Goal: Complete application form: Complete application form

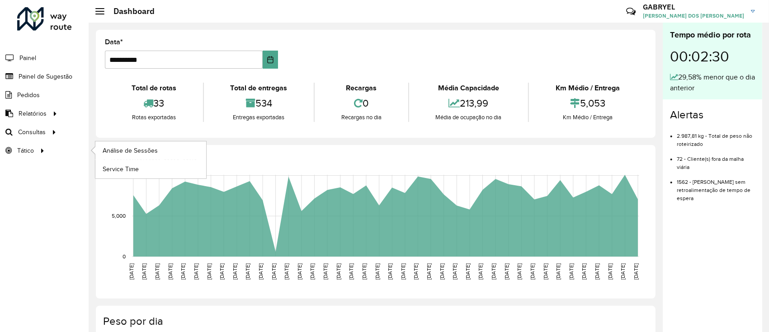
click at [131, 142] on ul "Análise de Sessões Service Time" at bounding box center [142, 160] width 113 height 37
click at [138, 146] on span "Análise de Sessões" at bounding box center [131, 150] width 57 height 9
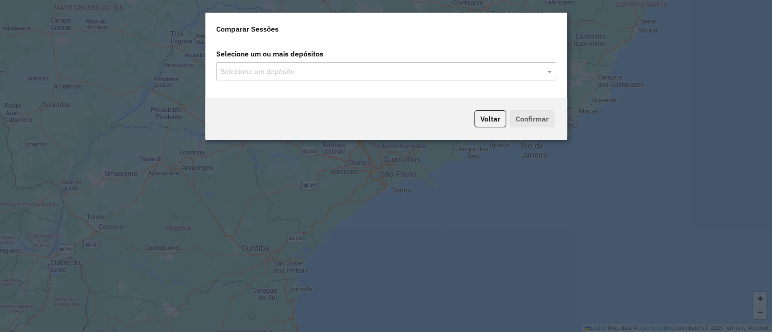
click at [392, 74] on input "text" at bounding box center [381, 71] width 327 height 11
click at [547, 67] on span at bounding box center [550, 71] width 11 height 11
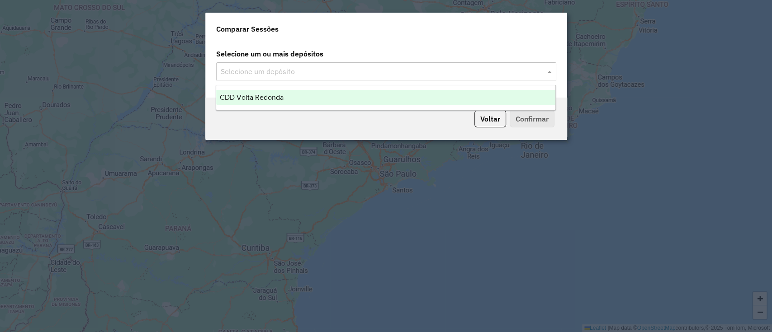
click at [309, 93] on div "CDD Volta Redonda" at bounding box center [385, 97] width 339 height 15
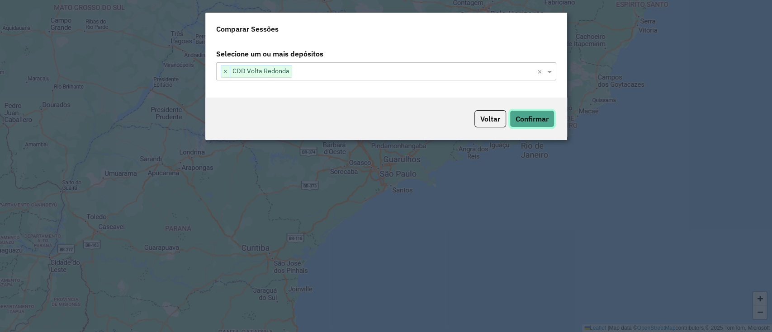
click at [513, 120] on button "Confirmar" at bounding box center [532, 118] width 45 height 17
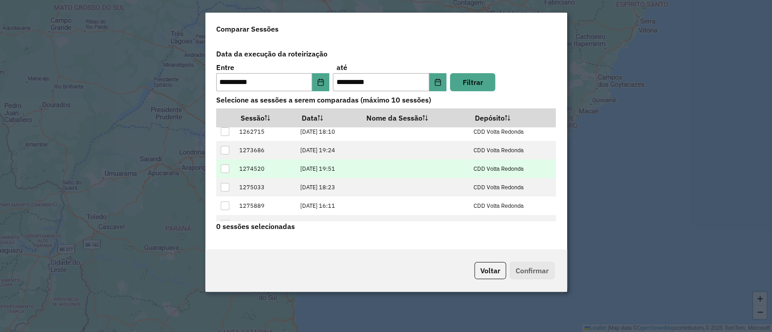
scroll to position [35, 0]
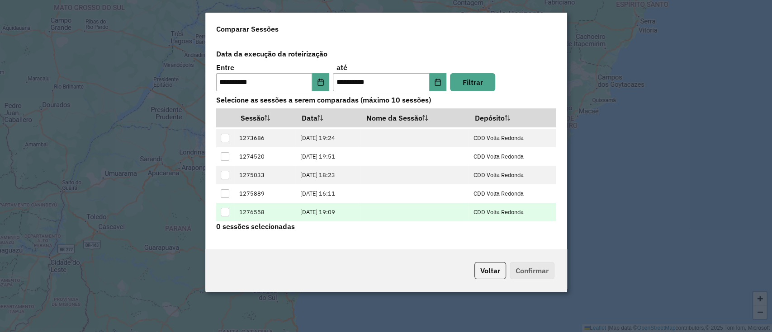
click at [263, 212] on td "1276558" at bounding box center [264, 212] width 61 height 19
click at [229, 212] on div at bounding box center [225, 212] width 9 height 9
click at [522, 266] on button "Confirmar" at bounding box center [532, 270] width 45 height 17
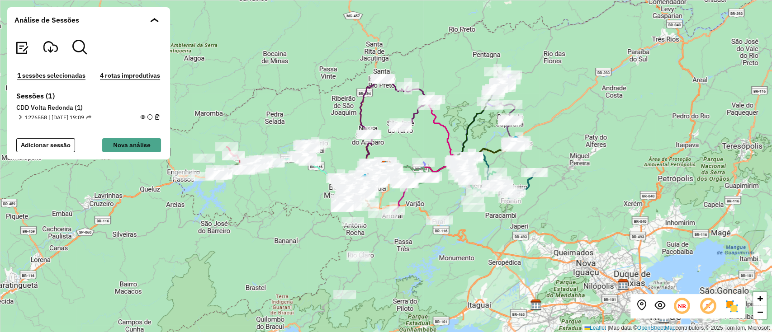
drag, startPoint x: 251, startPoint y: 125, endPoint x: 340, endPoint y: 142, distance: 91.1
click at [340, 142] on div "+ − Leaflet | Map data © OpenStreetMap contributors,© 2025 TomTom, Microsoft" at bounding box center [386, 166] width 772 height 332
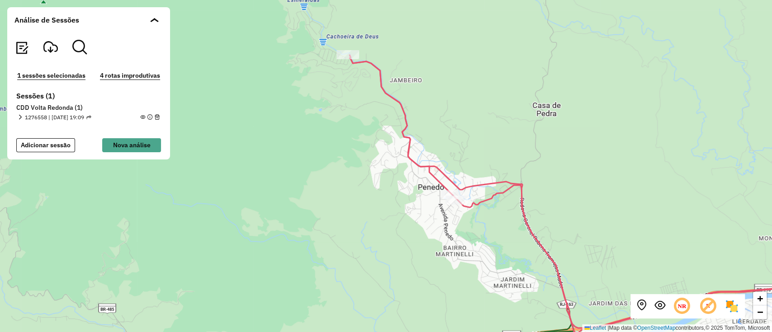
drag, startPoint x: 468, startPoint y: 237, endPoint x: 431, endPoint y: 229, distance: 37.9
click at [433, 230] on div "+ − Leaflet | Map data © OpenStreetMap contributors,© 2025 TomTom, Microsoft" at bounding box center [386, 166] width 772 height 332
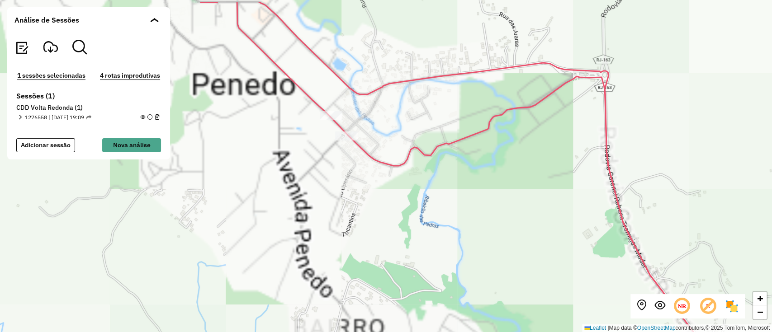
drag, startPoint x: 356, startPoint y: 129, endPoint x: 362, endPoint y: 179, distance: 49.7
click at [362, 179] on div "+ − Leaflet | Map data © OpenStreetMap contributors,© 2025 TomTom, Microsoft" at bounding box center [386, 166] width 772 height 332
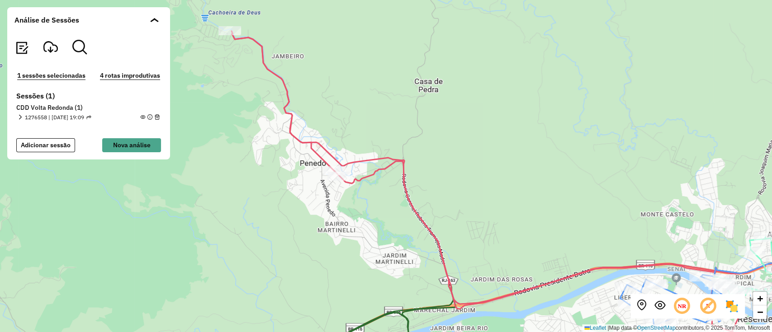
drag, startPoint x: 287, startPoint y: 156, endPoint x: 297, endPoint y: 166, distance: 14.7
click at [303, 194] on div "+ − Leaflet | Map data © OpenStreetMap contributors,© 2025 TomTom, Microsoft" at bounding box center [386, 166] width 772 height 332
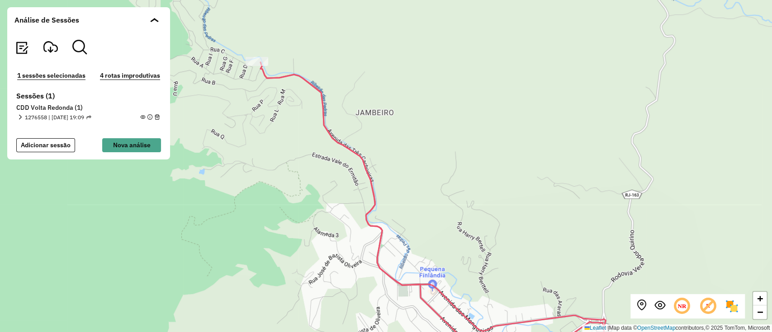
drag, startPoint x: 235, startPoint y: 85, endPoint x: 257, endPoint y: 166, distance: 83.8
click at [257, 166] on div "+ − Leaflet | Map data © OpenStreetMap contributors,© 2025 TomTom, Microsoft" at bounding box center [386, 166] width 772 height 332
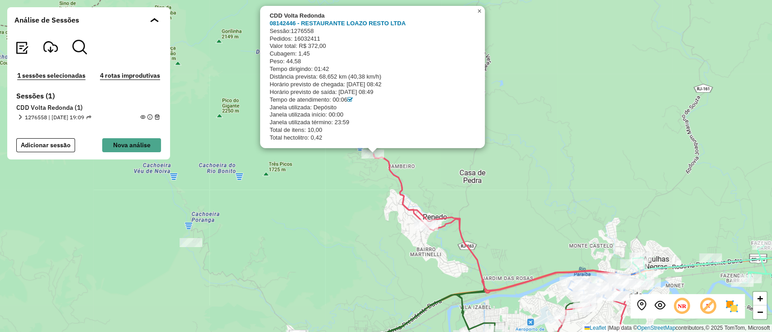
click at [479, 13] on span "×" at bounding box center [479, 11] width 4 height 8
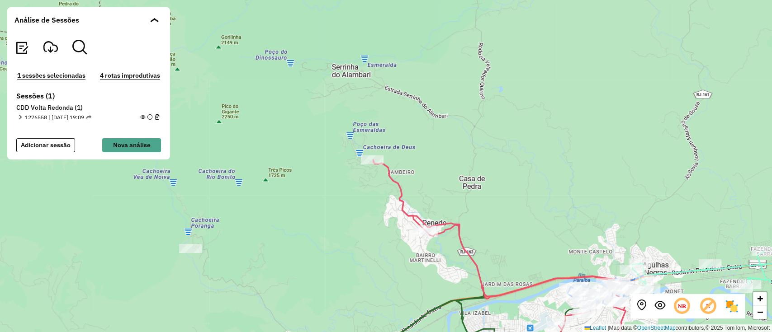
drag, startPoint x: 465, startPoint y: 141, endPoint x: 465, endPoint y: 147, distance: 5.9
click at [465, 147] on div "+ − Leaflet | Map data © OpenStreetMap contributors,© 2025 TomTom, Microsoft" at bounding box center [386, 166] width 772 height 332
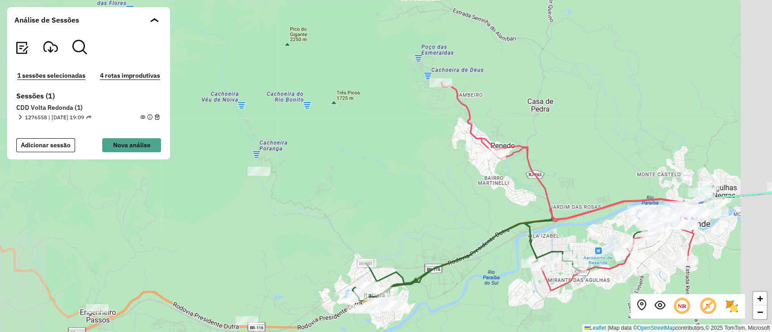
drag, startPoint x: 540, startPoint y: 204, endPoint x: 412, endPoint y: 63, distance: 190.6
click at [441, 83] on icon at bounding box center [568, 187] width 254 height 208
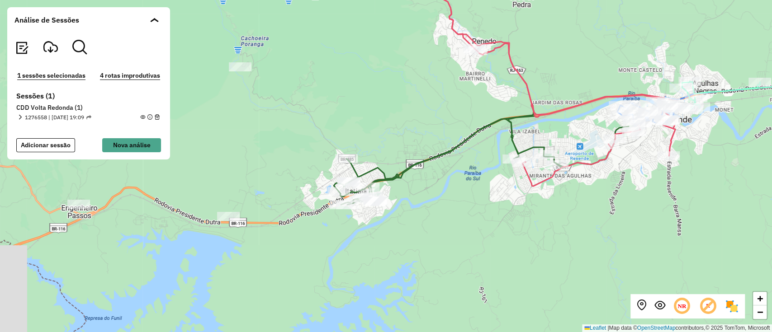
drag, startPoint x: 436, startPoint y: 200, endPoint x: 479, endPoint y: 174, distance: 50.7
click at [479, 174] on div "+ − Leaflet | Map data © OpenStreetMap contributors,© 2025 TomTom, Microsoft" at bounding box center [386, 166] width 772 height 332
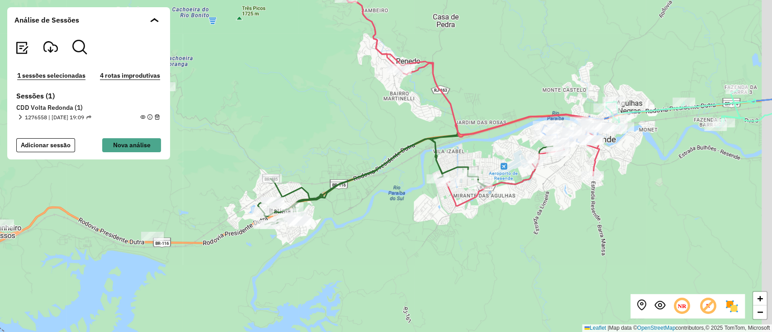
drag, startPoint x: 532, startPoint y: 223, endPoint x: 456, endPoint y: 243, distance: 79.0
click at [456, 243] on div "+ − Leaflet | Map data © OpenStreetMap contributors,© 2025 TomTom, Microsoft" at bounding box center [386, 166] width 772 height 332
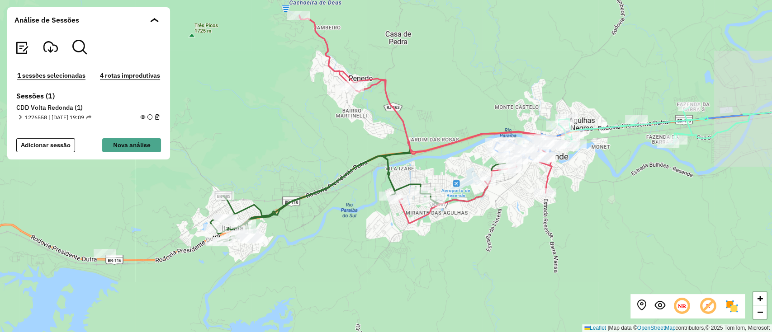
drag, startPoint x: 557, startPoint y: 175, endPoint x: 330, endPoint y: 204, distance: 228.5
click at [330, 204] on div "+ − Leaflet | Map data © OpenStreetMap contributors,© 2025 TomTom, Microsoft" at bounding box center [386, 166] width 772 height 332
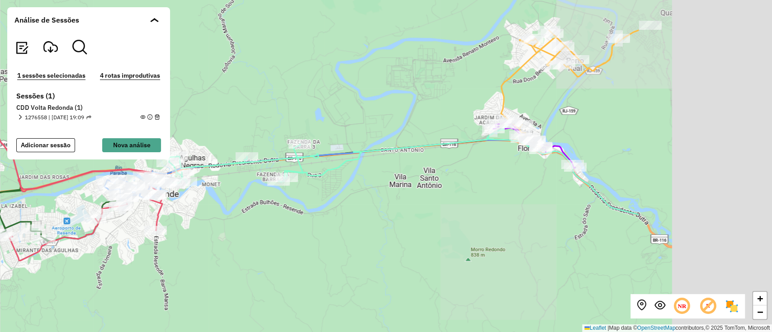
drag, startPoint x: 572, startPoint y: 182, endPoint x: 355, endPoint y: 208, distance: 218.2
click at [355, 208] on div "+ − Leaflet | Map data © OpenStreetMap contributors,© 2025 TomTom, Microsoft" at bounding box center [386, 166] width 772 height 332
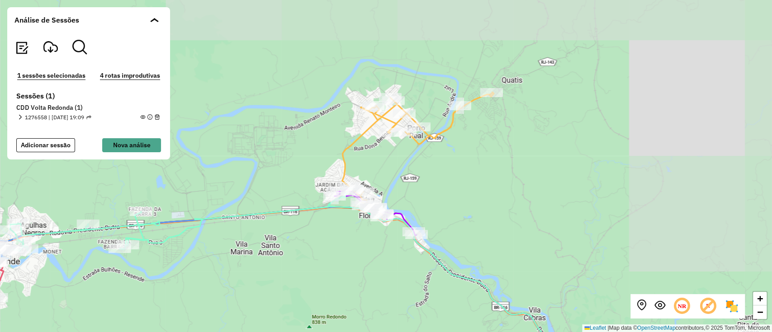
drag, startPoint x: 580, startPoint y: 117, endPoint x: 432, endPoint y: 181, distance: 161.4
click at [432, 181] on div "+ − Leaflet | Map data © OpenStreetMap contributors,© 2025 TomTom, Microsoft" at bounding box center [386, 166] width 772 height 332
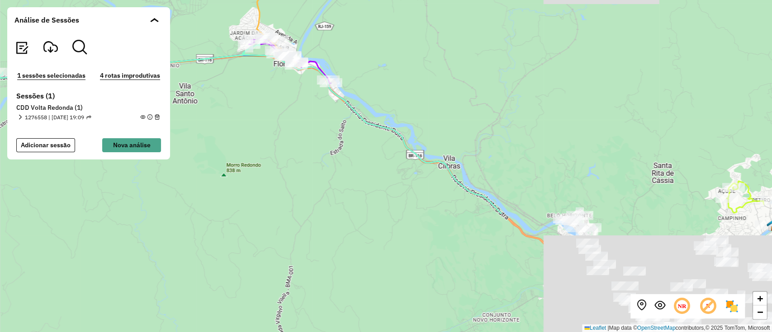
drag, startPoint x: 512, startPoint y: 219, endPoint x: 424, endPoint y: 65, distance: 177.7
click at [424, 65] on div "+ − Leaflet | Map data © OpenStreetMap contributors,© 2025 TomTom, Microsoft" at bounding box center [386, 166] width 772 height 332
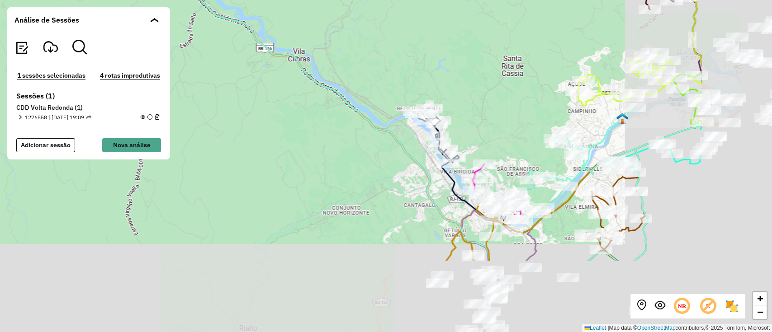
drag, startPoint x: 631, startPoint y: 215, endPoint x: 448, endPoint y: 86, distance: 223.9
click at [448, 86] on div "+ − Leaflet | Map data © OpenStreetMap contributors,© 2025 TomTom, Microsoft" at bounding box center [386, 166] width 772 height 332
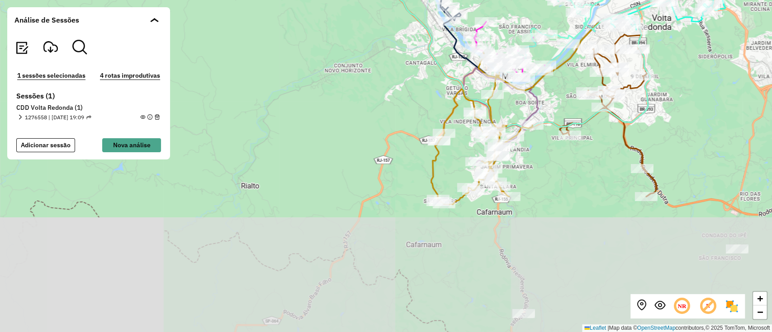
drag, startPoint x: 654, startPoint y: 274, endPoint x: 691, endPoint y: 157, distance: 123.3
click at [691, 157] on div "+ − Leaflet | Map data © OpenStreetMap contributors,© 2025 TomTom, Microsoft" at bounding box center [386, 166] width 772 height 332
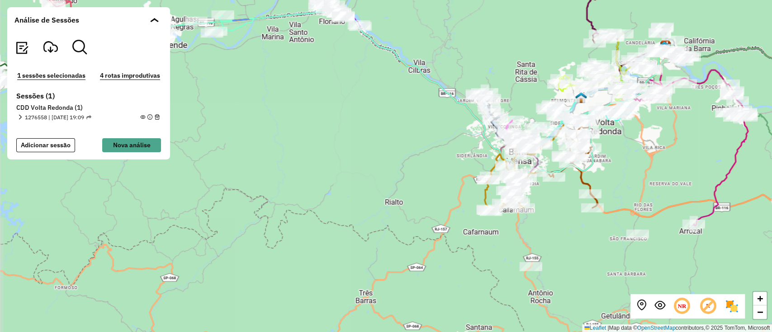
drag, startPoint x: 669, startPoint y: 178, endPoint x: 476, endPoint y: 223, distance: 197.8
click at [476, 223] on div "+ − Leaflet | Map data © OpenStreetMap contributors,© 2025 TomTom, Microsoft" at bounding box center [386, 166] width 772 height 332
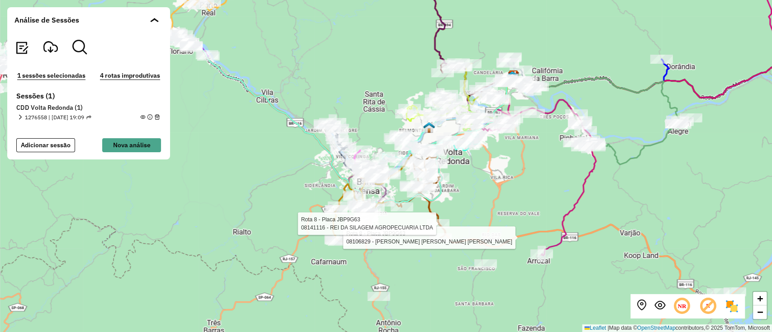
drag, startPoint x: 520, startPoint y: 161, endPoint x: 517, endPoint y: 182, distance: 21.9
click at [517, 182] on div "Rota 8 - Placa JBP9G63 08106829 - OLIVEIRA NETO ALVES Rota 8 - Placa JBP9G63 08…" at bounding box center [386, 166] width 772 height 332
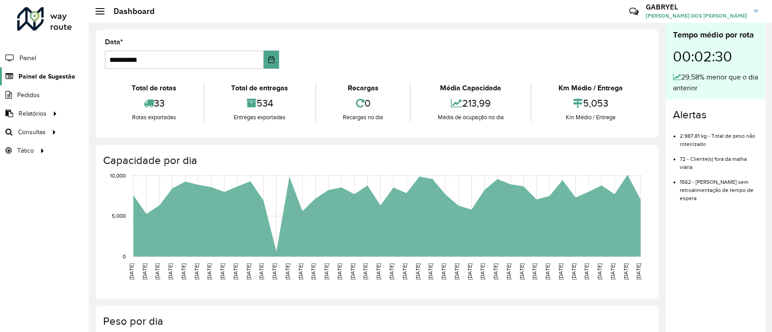
click at [42, 74] on span "Painel de Sugestão" at bounding box center [47, 76] width 57 height 9
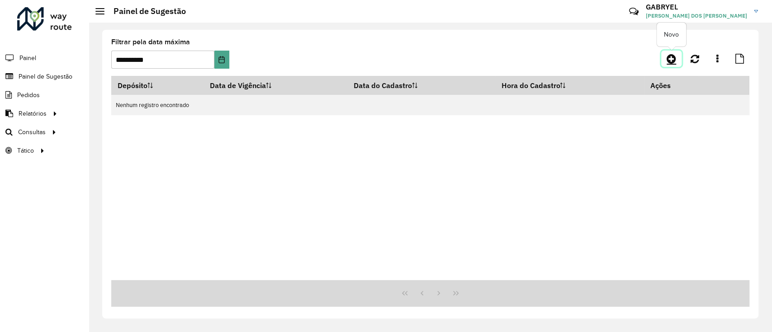
click at [673, 58] on icon at bounding box center [671, 58] width 9 height 11
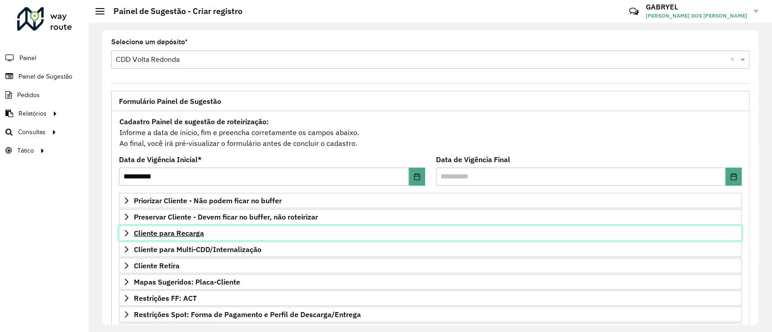
click at [185, 230] on span "Cliente para Recarga" at bounding box center [169, 233] width 70 height 7
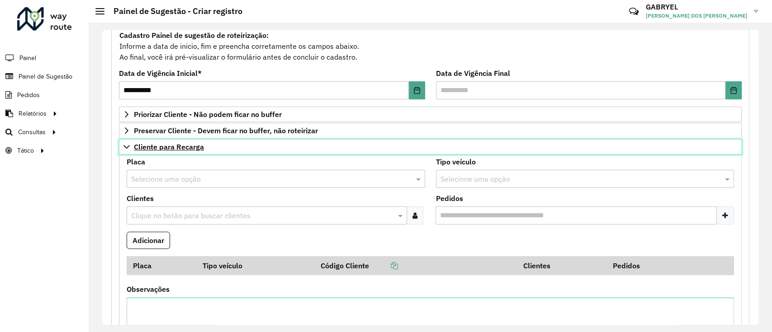
scroll to position [120, 0]
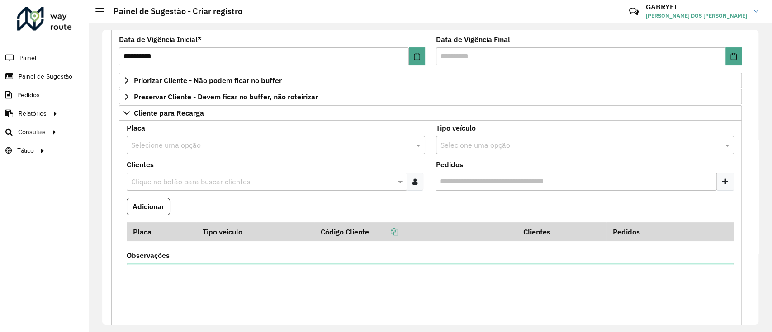
click at [185, 140] on input "text" at bounding box center [266, 145] width 271 height 11
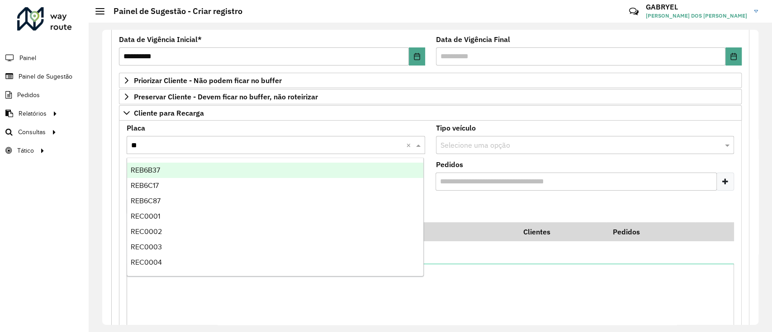
type input "***"
click at [172, 176] on div "REC0001" at bounding box center [275, 170] width 296 height 15
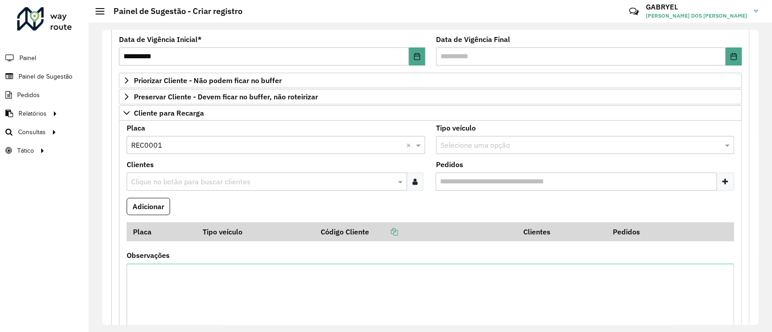
click at [174, 180] on input "text" at bounding box center [262, 182] width 267 height 11
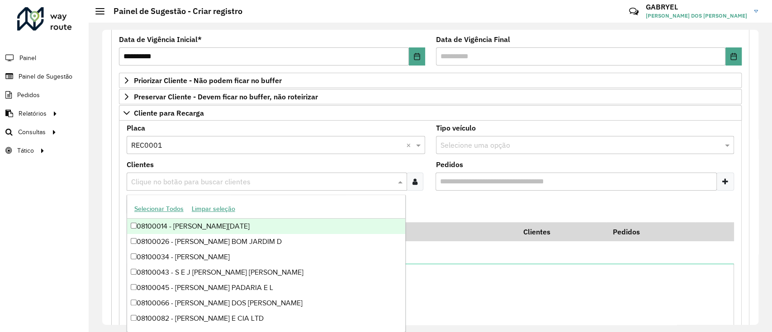
paste input "*****"
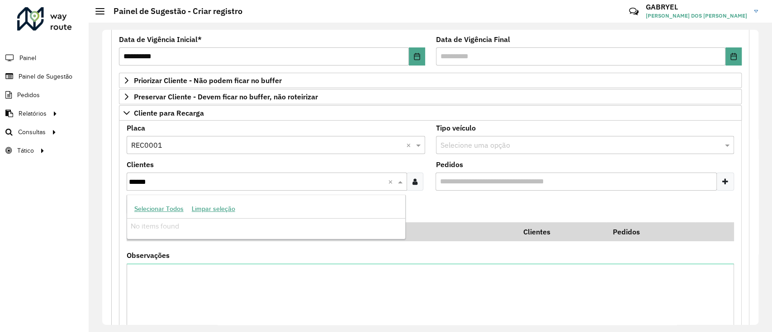
type input "*****"
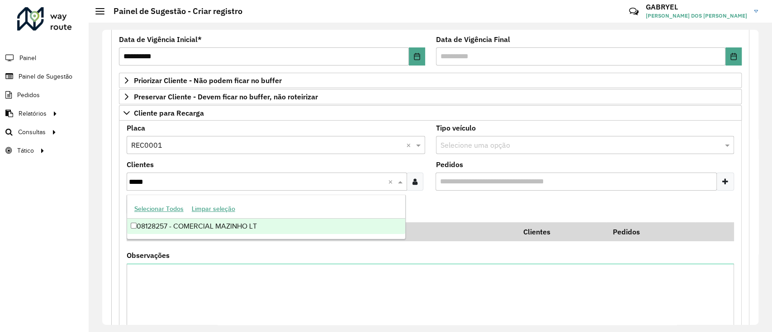
click at [176, 225] on div "08128257 - COMERCIAL MAZINHO LT" at bounding box center [266, 226] width 278 height 15
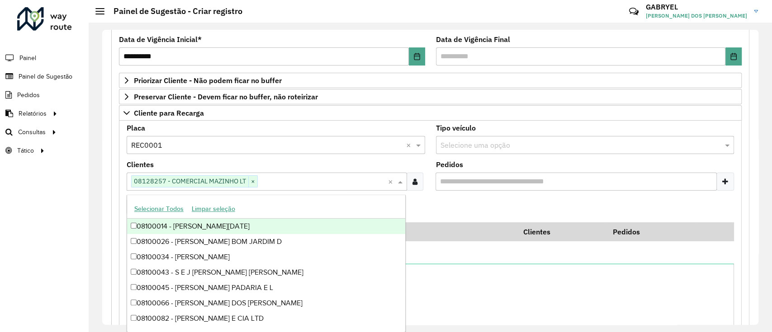
click at [503, 205] on formly-field "Adicionar" at bounding box center [430, 210] width 618 height 24
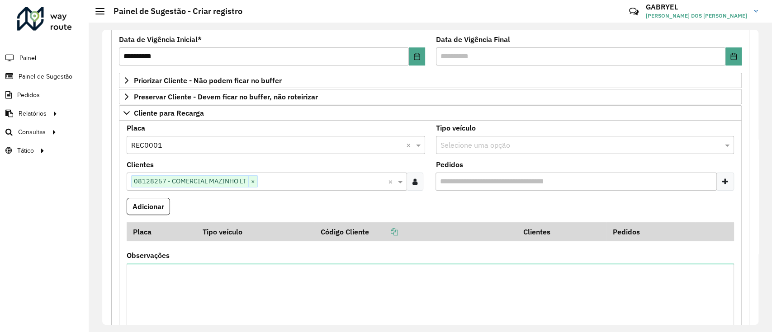
click at [516, 179] on input "Pedidos" at bounding box center [577, 182] width 282 height 18
click at [499, 189] on input "Pedidos" at bounding box center [577, 182] width 282 height 18
click at [718, 180] on div at bounding box center [726, 182] width 18 height 18
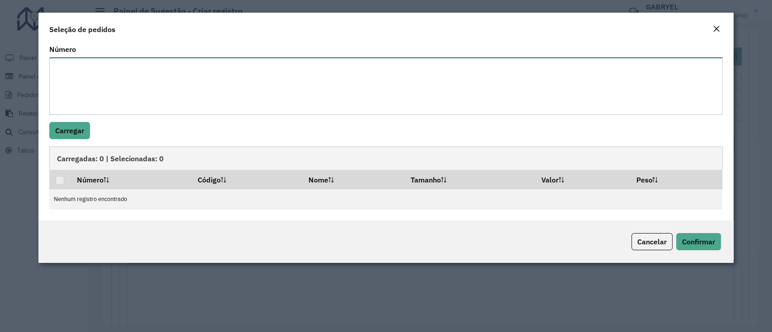
click at [135, 103] on textarea "Número" at bounding box center [385, 85] width 673 height 57
paste textarea "*****"
type textarea "*****"
click at [78, 131] on button "Carregar" at bounding box center [69, 130] width 41 height 17
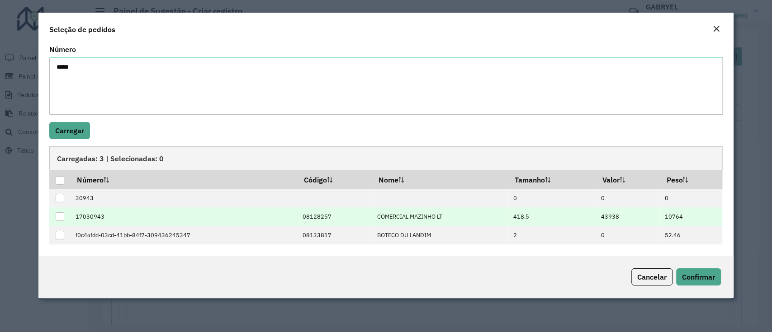
click at [60, 221] on div at bounding box center [60, 217] width 9 height 9
click at [698, 279] on span "Confirmar" at bounding box center [698, 277] width 33 height 9
type input "********"
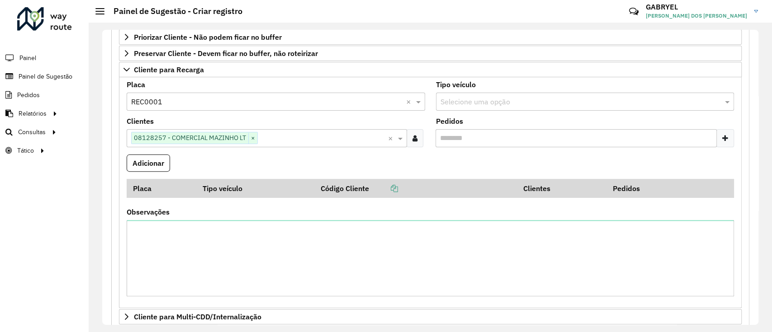
scroll to position [181, 0]
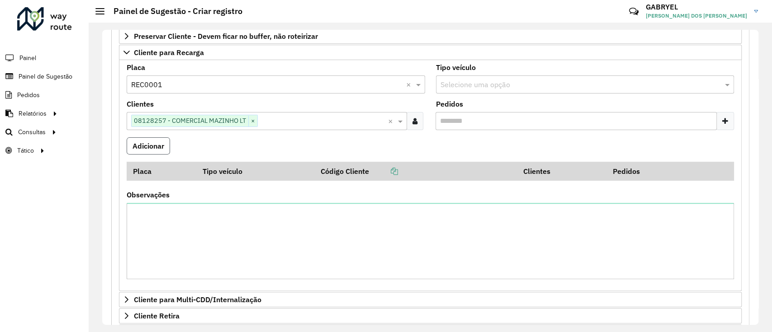
click at [147, 142] on button "Adicionar" at bounding box center [148, 146] width 43 height 17
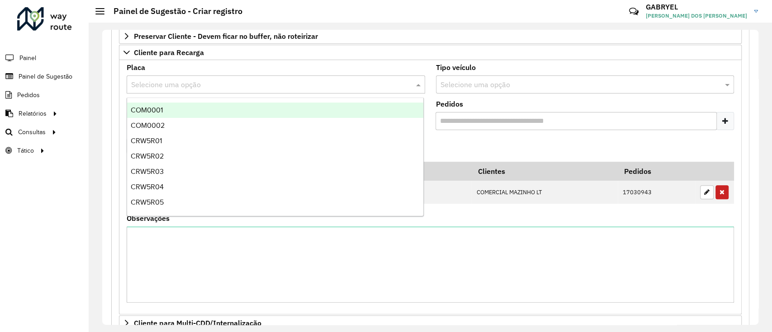
click at [189, 84] on input "text" at bounding box center [266, 85] width 271 height 11
type input "***"
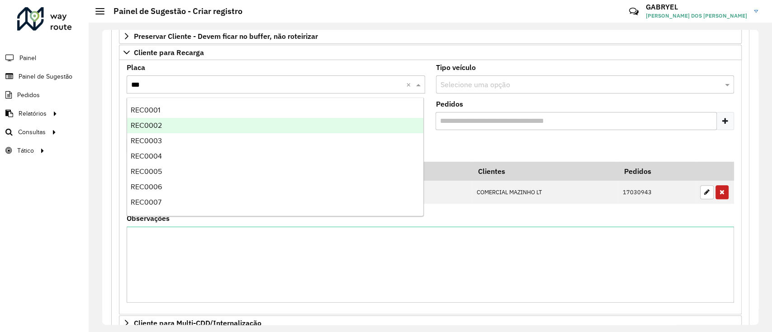
click at [184, 125] on div "REC0002" at bounding box center [275, 125] width 296 height 15
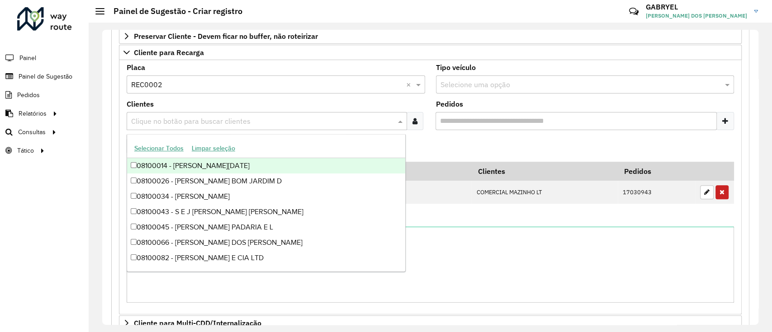
click at [167, 127] on div "Clique no botão para buscar clientes" at bounding box center [267, 121] width 280 height 18
paste input "*****"
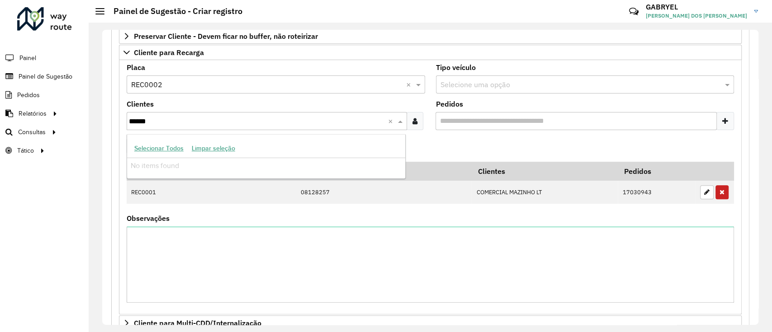
type input "*****"
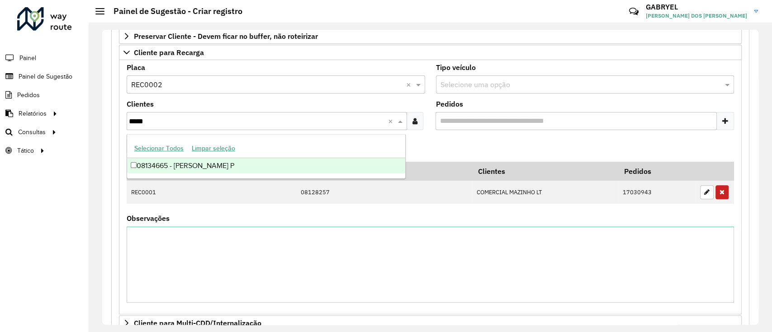
click at [242, 168] on div "08134665 - WALLACE FONTANEZZI P" at bounding box center [266, 165] width 278 height 15
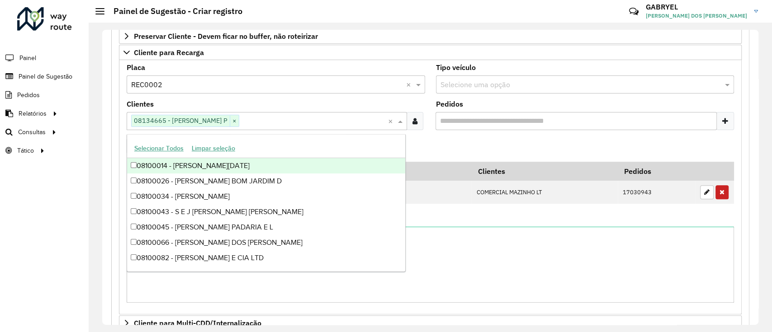
click at [512, 117] on input "Pedidos" at bounding box center [577, 121] width 282 height 18
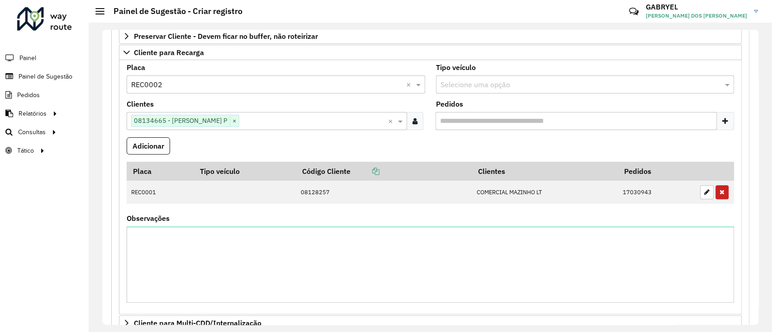
click at [722, 120] on icon at bounding box center [725, 121] width 6 height 7
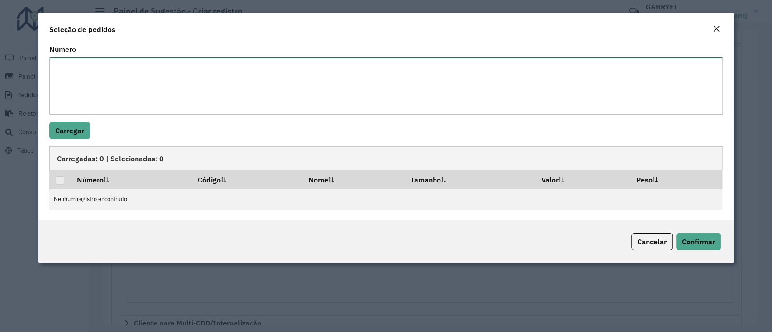
click at [232, 67] on textarea "Número" at bounding box center [385, 85] width 673 height 57
paste textarea "**********"
click at [59, 62] on textarea "**********" at bounding box center [385, 85] width 673 height 57
click at [82, 67] on textarea "**********" at bounding box center [385, 85] width 673 height 57
type textarea "****** *****"
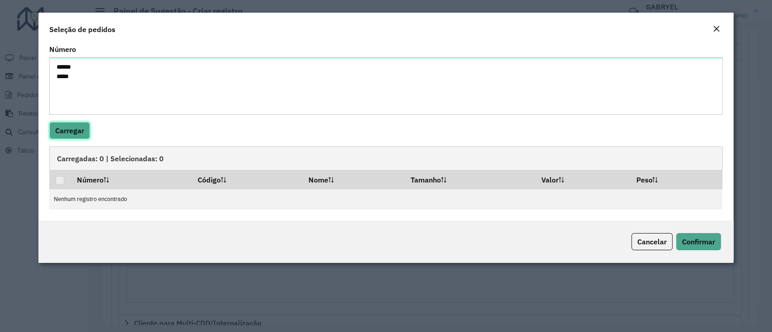
click at [89, 138] on button "Carregar" at bounding box center [69, 130] width 41 height 17
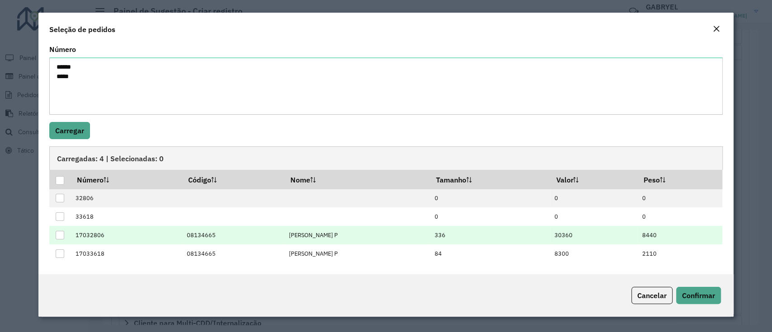
click at [64, 234] on div at bounding box center [60, 235] width 9 height 9
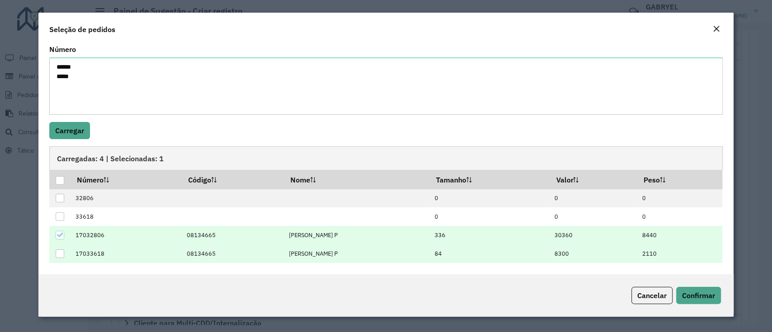
click at [55, 248] on td at bounding box center [59, 254] width 21 height 19
click at [61, 255] on div at bounding box center [60, 254] width 9 height 9
click at [720, 294] on button "Confirmar" at bounding box center [698, 295] width 45 height 17
type input "**********"
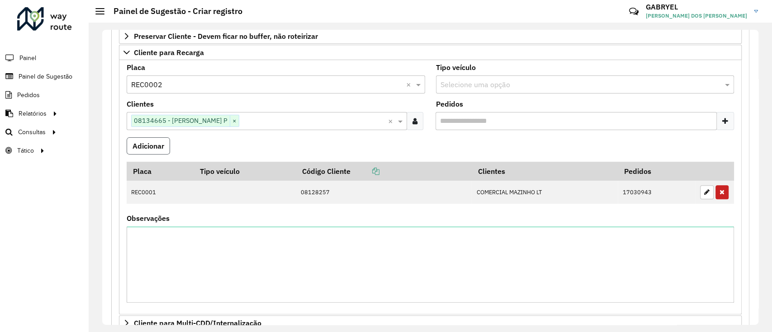
click at [134, 147] on button "Adicionar" at bounding box center [148, 146] width 43 height 17
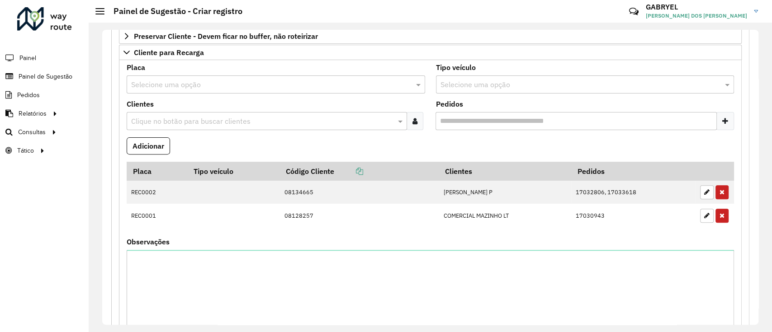
click at [169, 81] on input "text" at bounding box center [266, 85] width 271 height 11
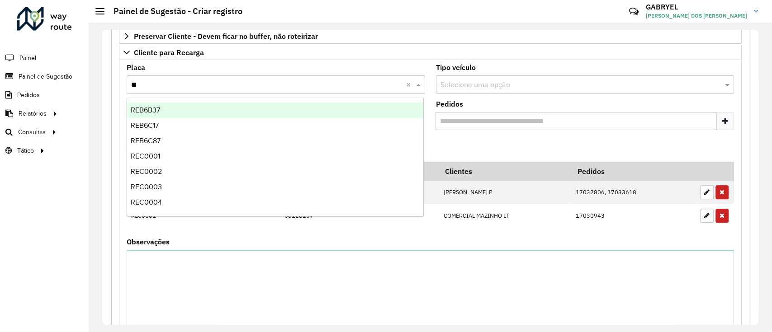
type input "***"
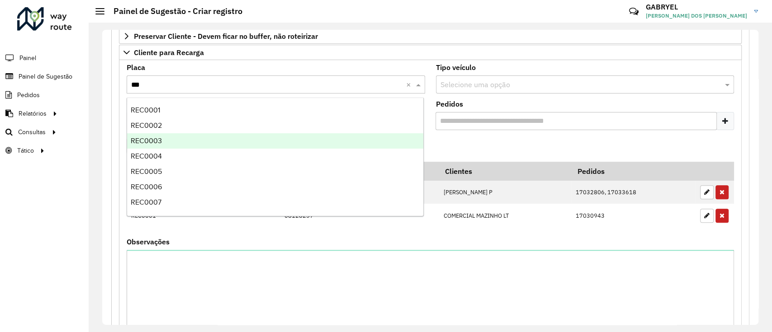
click at [157, 140] on span "REC0003" at bounding box center [146, 141] width 31 height 8
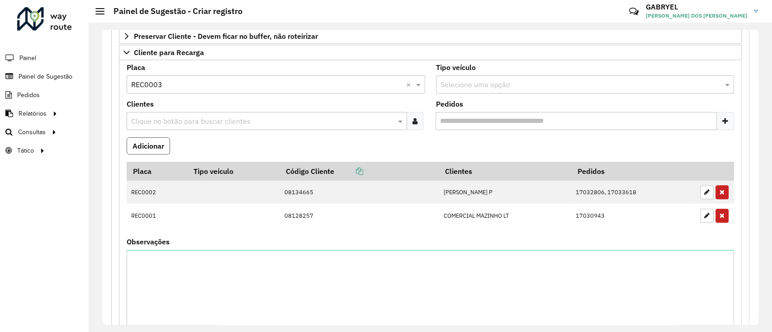
click at [153, 138] on button "Adicionar" at bounding box center [148, 146] width 43 height 17
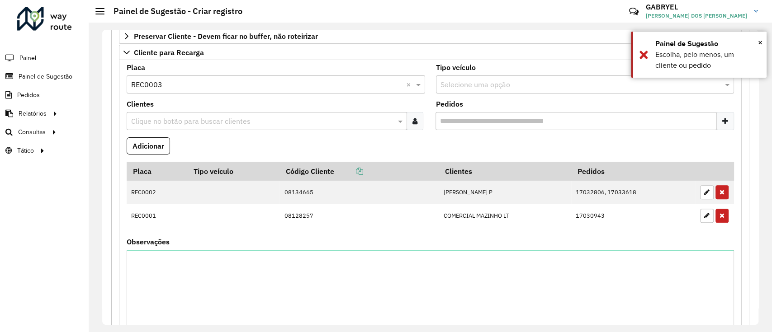
click at [157, 129] on div "Clique no botão para buscar clientes" at bounding box center [267, 121] width 280 height 18
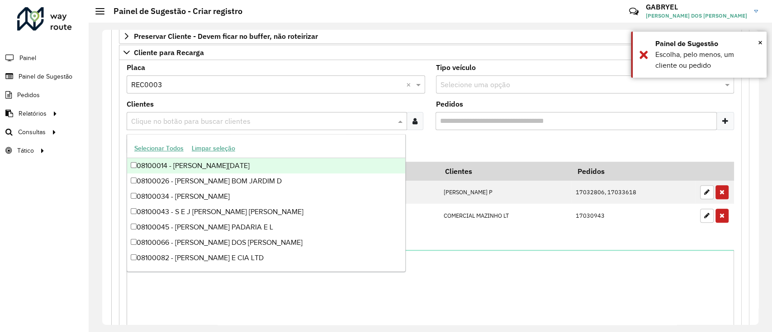
paste input "*****"
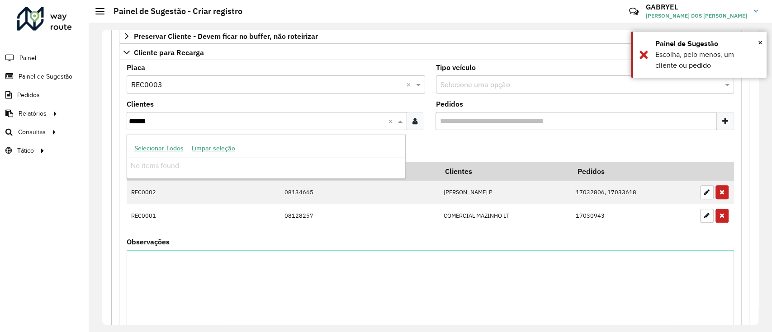
type input "*****"
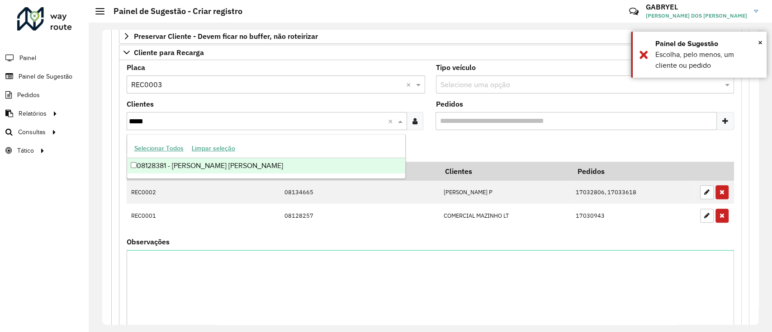
click at [188, 163] on div "08128381 - L. F. COELHO DOMINGO" at bounding box center [266, 165] width 278 height 15
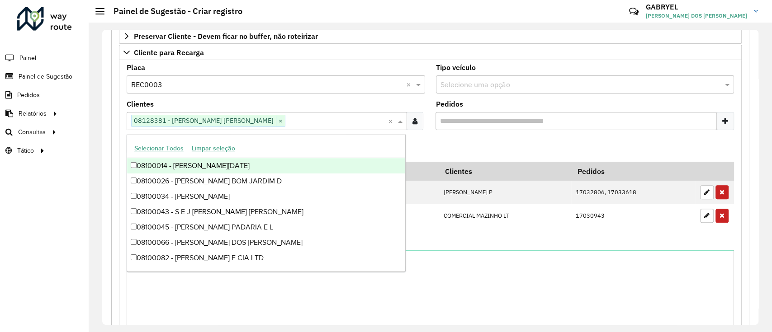
click at [514, 121] on input "Pedidos" at bounding box center [577, 121] width 282 height 18
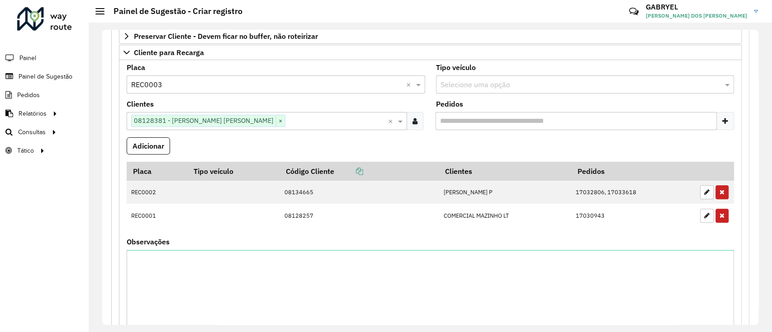
click at [717, 120] on div at bounding box center [726, 121] width 18 height 18
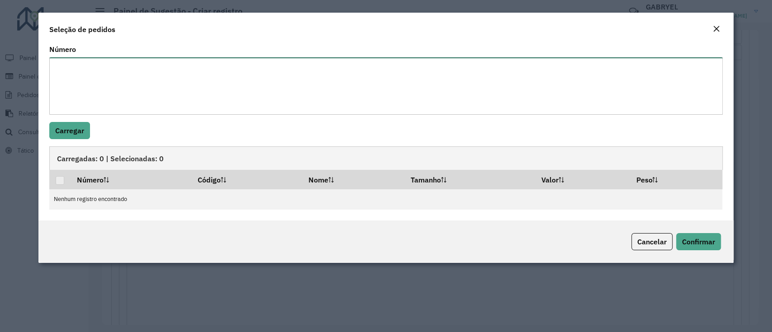
click at [143, 71] on textarea "Número" at bounding box center [385, 85] width 673 height 57
paste textarea "*****"
type textarea "*****"
click at [77, 131] on button "Carregar" at bounding box center [69, 130] width 41 height 17
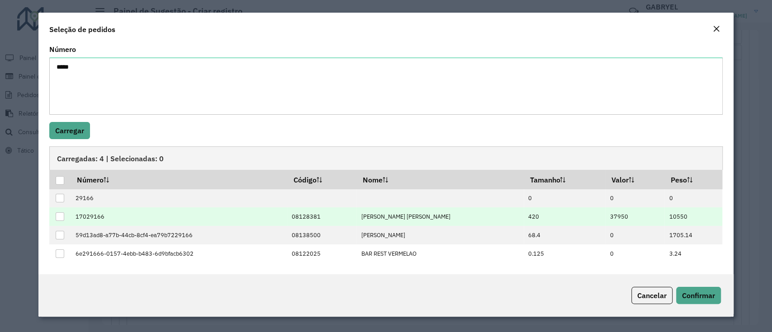
click at [59, 217] on div at bounding box center [60, 217] width 9 height 9
click at [692, 291] on span "Confirmar" at bounding box center [698, 295] width 33 height 9
type input "********"
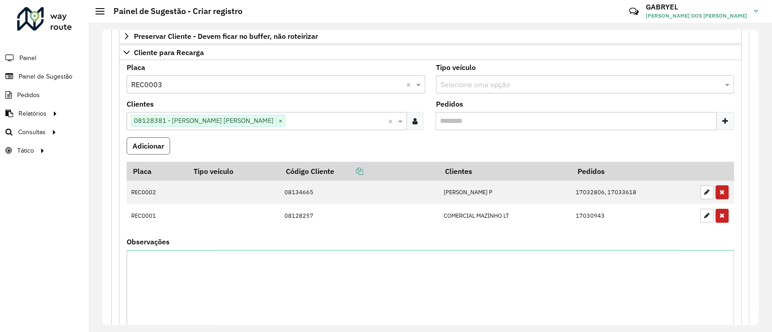
click at [152, 152] on button "Adicionar" at bounding box center [148, 146] width 43 height 17
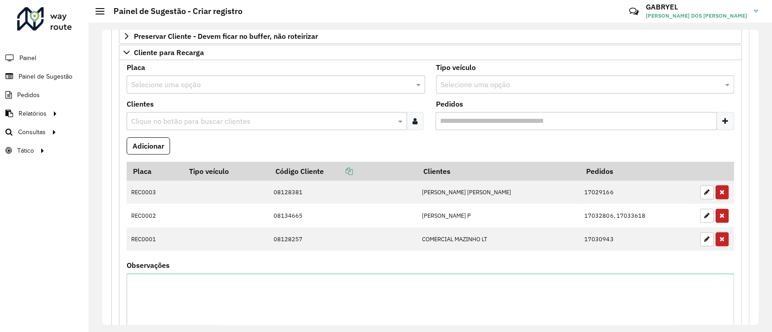
scroll to position [120, 0]
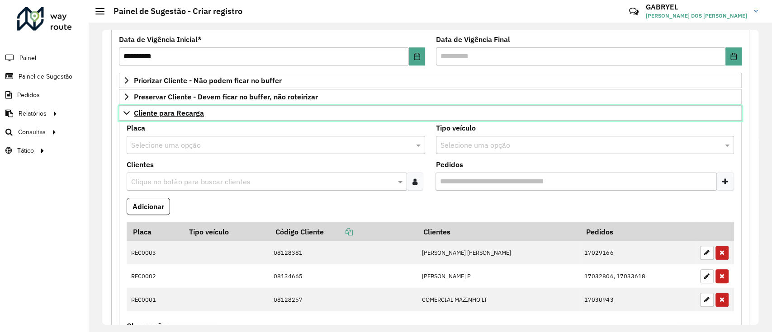
click at [186, 114] on span "Cliente para Recarga" at bounding box center [169, 112] width 70 height 7
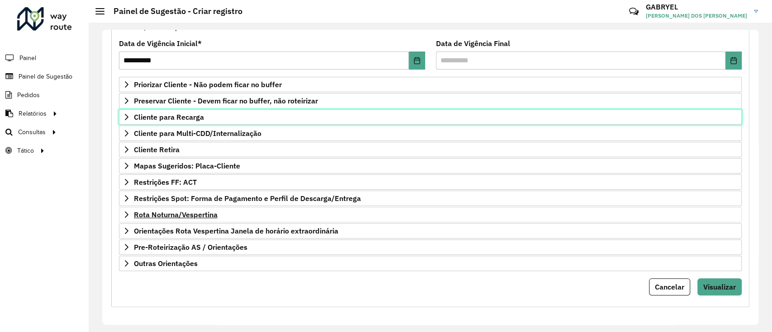
scroll to position [0, 0]
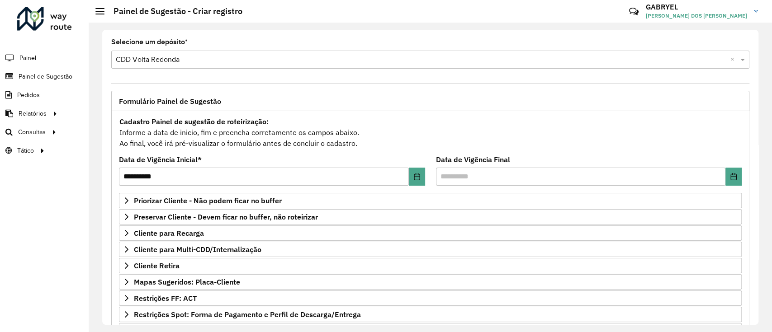
drag, startPoint x: 308, startPoint y: 109, endPoint x: 346, endPoint y: 140, distance: 49.5
click at [346, 140] on div "**********" at bounding box center [430, 257] width 638 height 333
click at [346, 140] on div "Cadastro Painel de sugestão de roteirização: Informe a data de inicio, fim e pr…" at bounding box center [430, 132] width 623 height 33
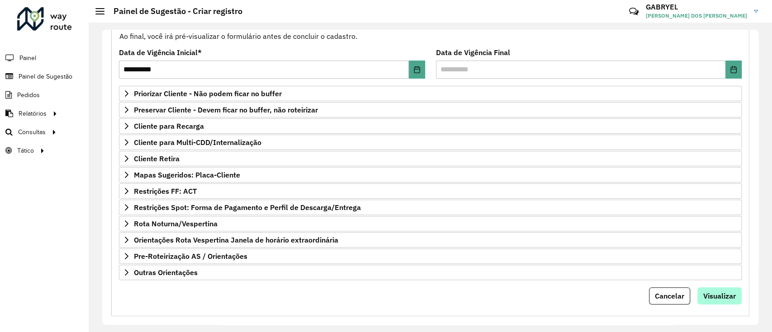
scroll to position [116, 0]
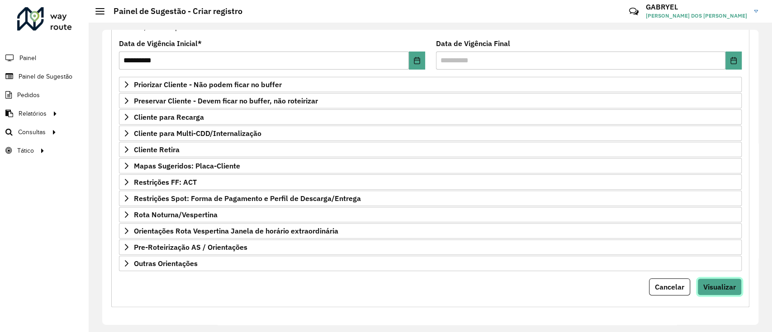
click at [727, 285] on span "Visualizar" at bounding box center [719, 287] width 33 height 9
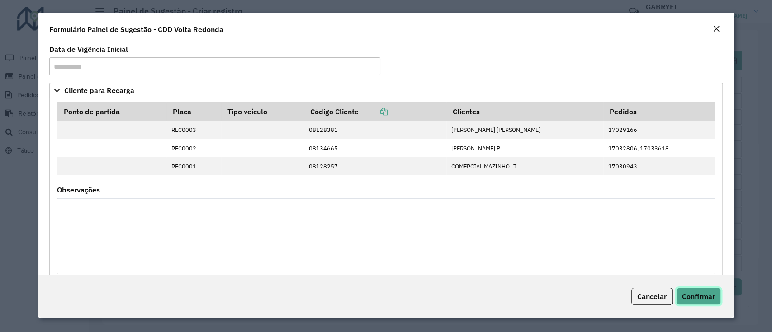
click at [699, 290] on button "Confirmar" at bounding box center [698, 296] width 45 height 17
